Goal: Transaction & Acquisition: Purchase product/service

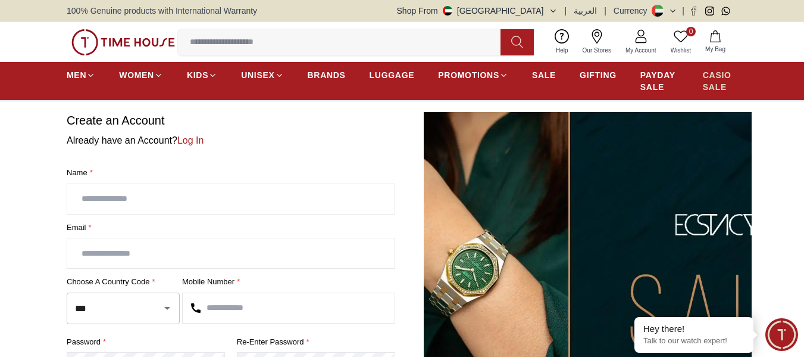
click at [716, 80] on span "CASIO SALE" at bounding box center [720, 81] width 35 height 24
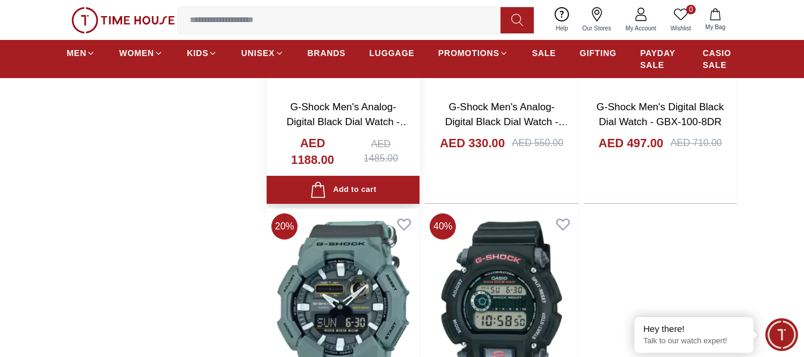
scroll to position [2263, 0]
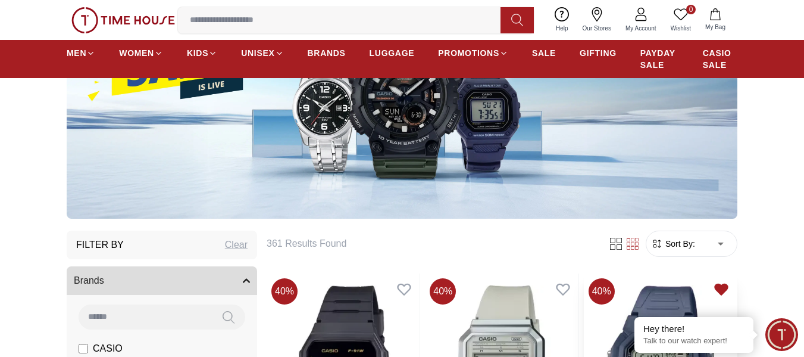
scroll to position [298, 0]
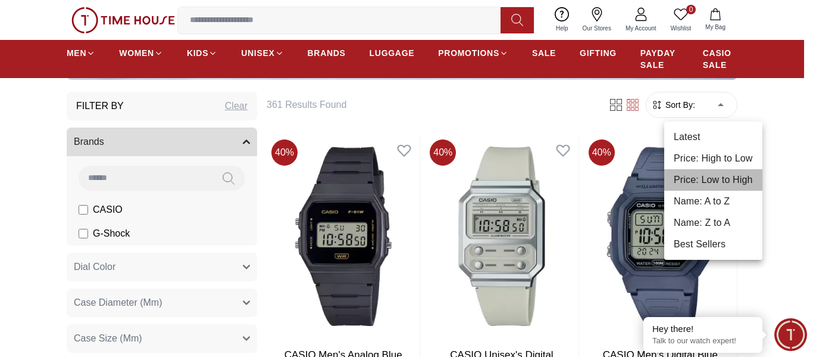
click at [698, 177] on li "Price: Low to High" at bounding box center [714, 179] width 98 height 21
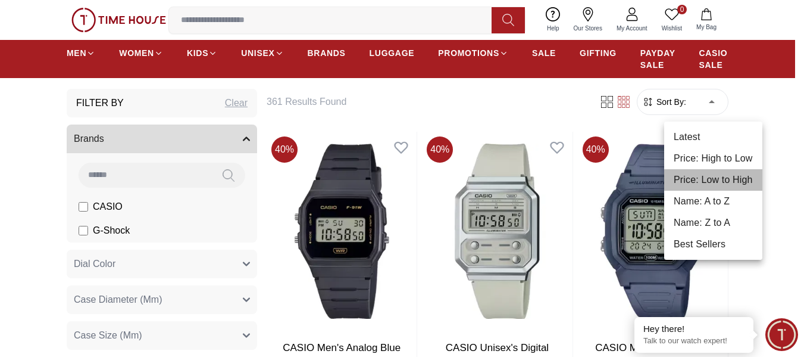
type input "*"
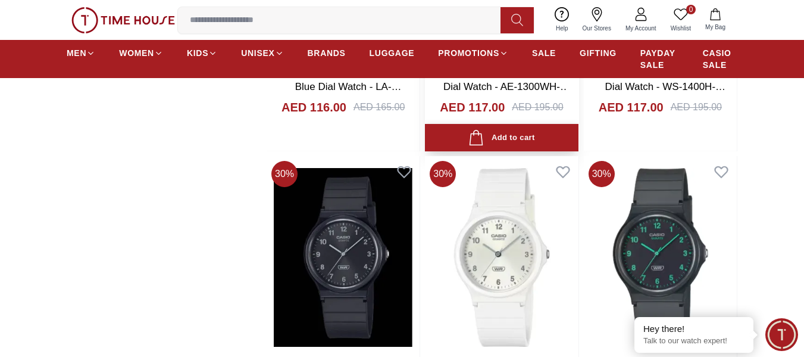
scroll to position [3930, 0]
